Goal: Use online tool/utility: Utilize a website feature to perform a specific function

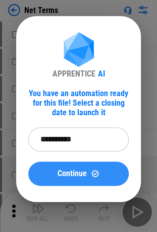
click at [93, 166] on button "Continue" at bounding box center [78, 174] width 100 height 24
click at [78, 166] on button "Continue" at bounding box center [78, 174] width 100 height 24
click at [68, 163] on button "Continue" at bounding box center [78, 174] width 100 height 24
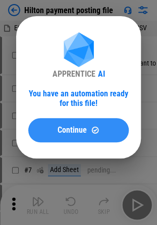
click at [67, 137] on button "Continue" at bounding box center [78, 130] width 100 height 24
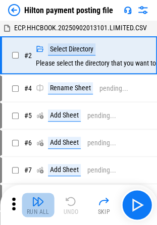
click at [37, 215] on div "Run All" at bounding box center [38, 212] width 23 height 6
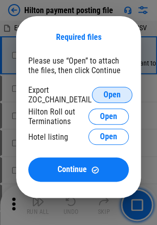
click at [101, 98] on button "Open" at bounding box center [112, 95] width 40 height 16
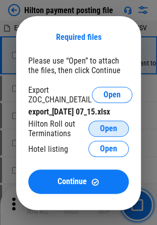
click at [101, 130] on span "Open" at bounding box center [108, 128] width 17 height 8
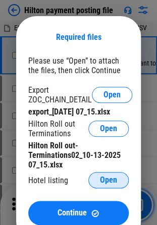
click at [113, 177] on span "Open" at bounding box center [108, 180] width 17 height 8
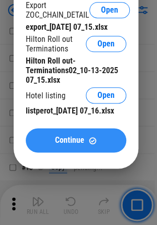
click at [61, 152] on button "Continue" at bounding box center [76, 140] width 100 height 24
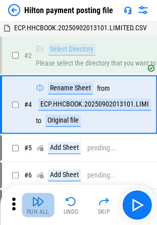
click at [26, 204] on button "Run All" at bounding box center [38, 204] width 32 height 24
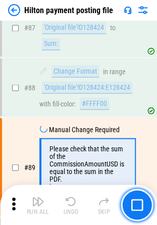
scroll to position [1160, 0]
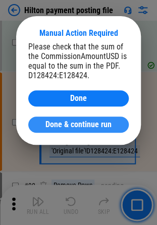
click at [95, 128] on span "Done & continue run" at bounding box center [78, 124] width 66 height 8
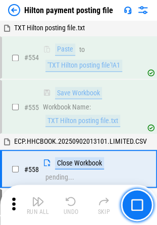
scroll to position [4395, 0]
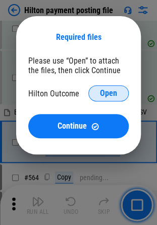
click at [98, 93] on button "Open" at bounding box center [108, 93] width 40 height 16
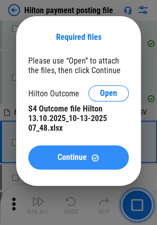
click at [81, 158] on span "Continue" at bounding box center [71, 157] width 29 height 8
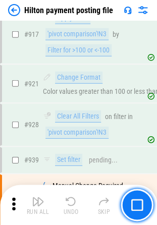
scroll to position [6438, 0]
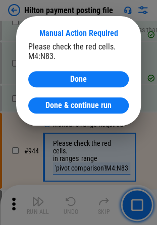
drag, startPoint x: 14, startPoint y: 141, endPoint x: 47, endPoint y: 152, distance: 35.0
click at [14, 141] on div "Manual Action Required Please check the red cells. M4:N83. Done Done & continue…" at bounding box center [78, 71] width 157 height 142
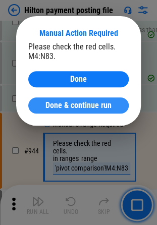
click at [62, 109] on span "Done & continue run" at bounding box center [78, 105] width 66 height 8
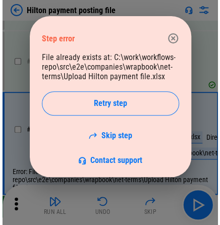
scroll to position [5200, 0]
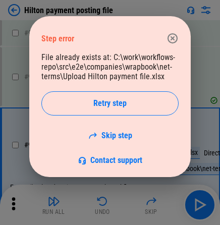
click at [76, 23] on div "Step error File already exists at: C:\work\workflows-repo\src\e2e\companies\wra…" at bounding box center [109, 96] width 161 height 161
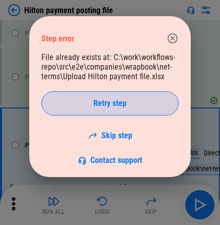
click at [103, 102] on span "Retry step" at bounding box center [109, 103] width 33 height 8
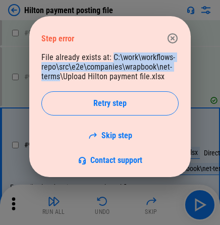
drag, startPoint x: 111, startPoint y: 54, endPoint x: 59, endPoint y: 76, distance: 56.0
click at [59, 76] on div "File already exists at: C:\work\workflows-repo\src\e2e\companies\wrapbook\net-t…" at bounding box center [109, 108] width 137 height 112
copy div "C:\work\workflows-repo\src\e2e\companies\wrapbook\net-terms"
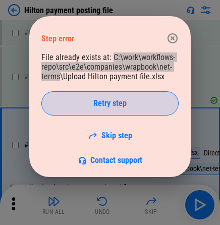
click at [147, 100] on div "Retry step" at bounding box center [110, 103] width 112 height 8
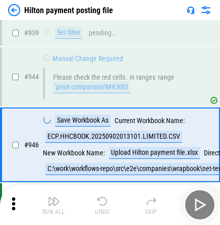
scroll to position [5185, 0]
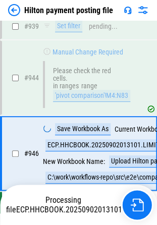
scroll to position [6510, 0]
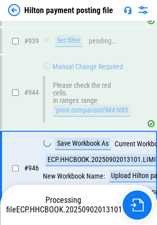
scroll to position [6510, 0]
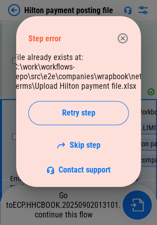
scroll to position [6510, 0]
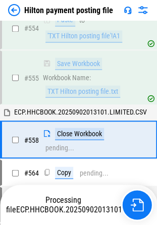
scroll to position [4395, 0]
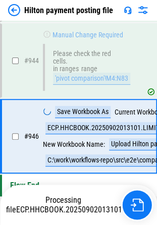
scroll to position [6510, 0]
